Goal: Task Accomplishment & Management: Use online tool/utility

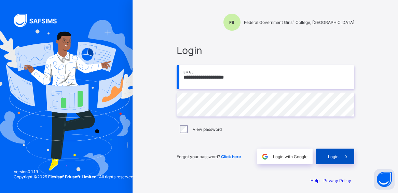
click at [336, 158] on span "Login" at bounding box center [333, 156] width 11 height 5
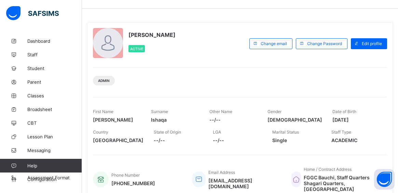
scroll to position [34, 0]
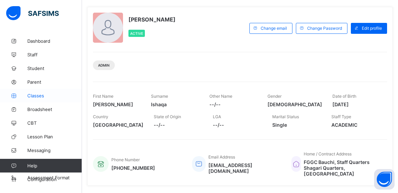
click at [40, 97] on span "Classes" at bounding box center [54, 95] width 55 height 5
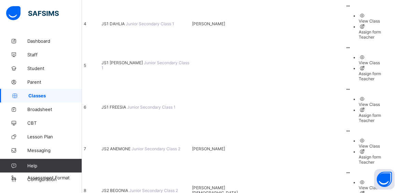
scroll to position [239, 0]
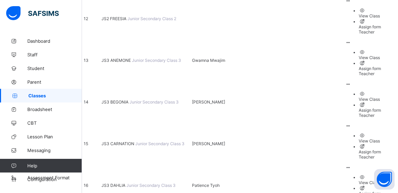
scroll to position [566, 0]
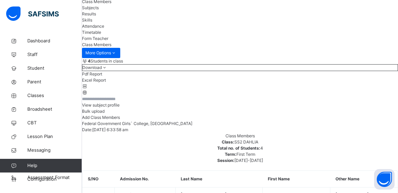
scroll to position [137, 0]
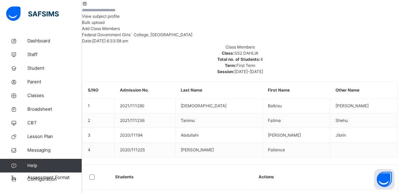
drag, startPoint x: 347, startPoint y: 39, endPoint x: 306, endPoint y: 70, distance: 51.7
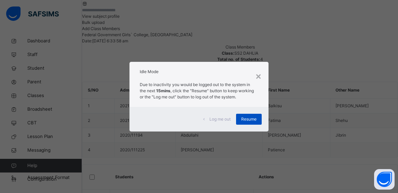
click at [245, 122] on span "Resume" at bounding box center [248, 119] width 15 height 6
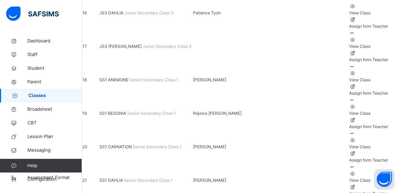
scroll to position [608, 0]
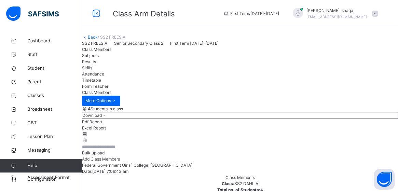
click at [98, 40] on link "Back" at bounding box center [93, 37] width 10 height 5
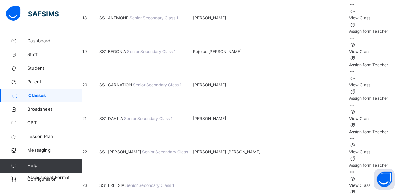
scroll to position [677, 0]
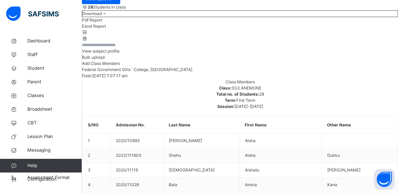
scroll to position [26, 0]
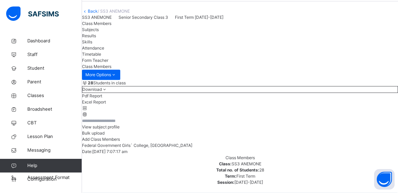
drag, startPoint x: 339, startPoint y: 151, endPoint x: 294, endPoint y: 106, distance: 64.8
click at [339, 99] on li "Pdf Report" at bounding box center [240, 96] width 316 height 6
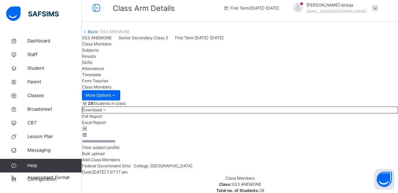
scroll to position [0, 0]
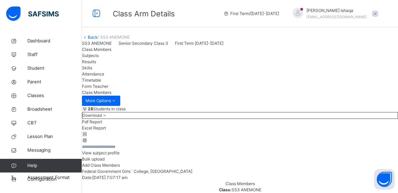
click at [98, 40] on link "Back" at bounding box center [93, 37] width 10 height 5
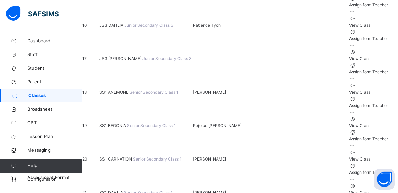
scroll to position [615, 0]
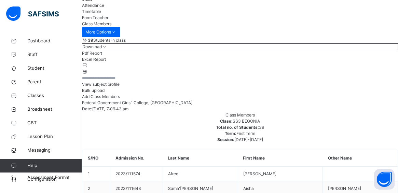
scroll to position [68, 0]
click at [341, 57] on li "Pdf Report" at bounding box center [240, 54] width 316 height 6
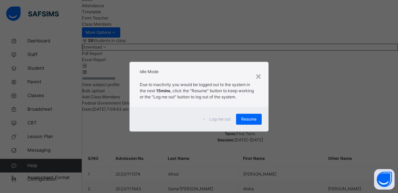
click at [244, 120] on span "Resume" at bounding box center [248, 119] width 15 height 6
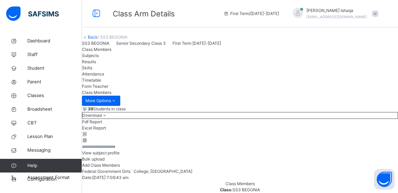
click at [98, 40] on link "Back" at bounding box center [93, 37] width 10 height 5
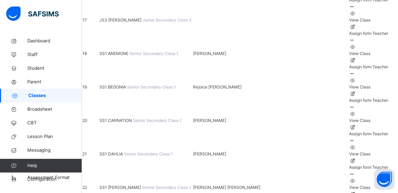
scroll to position [649, 0]
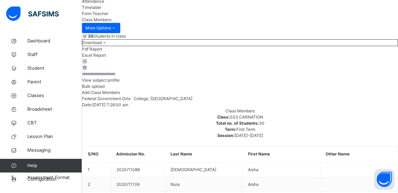
scroll to position [103, 0]
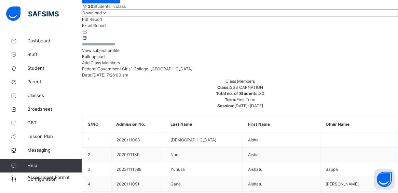
click at [108, 15] on icon at bounding box center [105, 12] width 6 height 5
click at [345, 23] on li "Pdf Report" at bounding box center [240, 19] width 316 height 6
click at [341, 66] on div "View subject profile Bulk upload Add Class Members" at bounding box center [240, 53] width 316 height 25
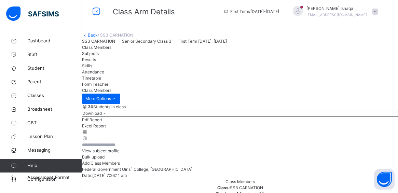
scroll to position [0, 0]
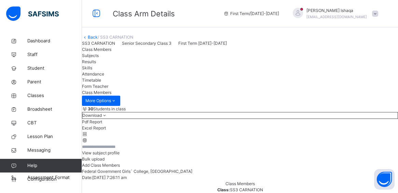
click at [98, 40] on link "Back" at bounding box center [93, 37] width 10 height 5
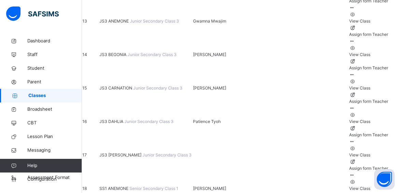
scroll to position [513, 0]
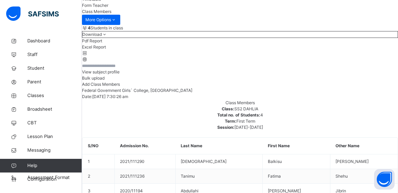
scroll to position [92, 0]
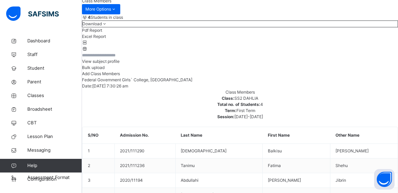
click at [108, 26] on icon at bounding box center [105, 23] width 6 height 5
click at [350, 33] on li "Pdf Report" at bounding box center [240, 30] width 316 height 6
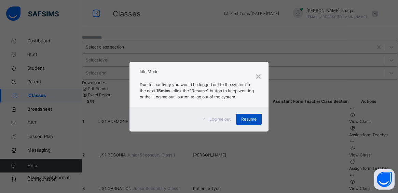
click at [245, 121] on span "Resume" at bounding box center [248, 119] width 15 height 6
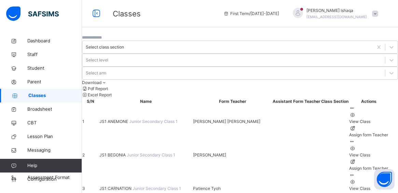
drag, startPoint x: 381, startPoint y: 16, endPoint x: 374, endPoint y: 20, distance: 8.6
click at [378, 16] on span at bounding box center [375, 14] width 6 height 6
click at [378, 14] on span at bounding box center [375, 14] width 6 height 6
click at [378, 13] on span at bounding box center [375, 14] width 6 height 6
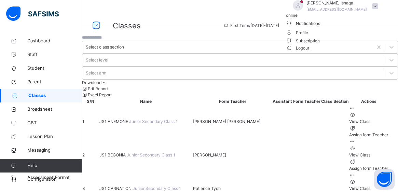
click at [310, 52] on span "Logout" at bounding box center [298, 47] width 24 height 7
